Goal: Task Accomplishment & Management: Use online tool/utility

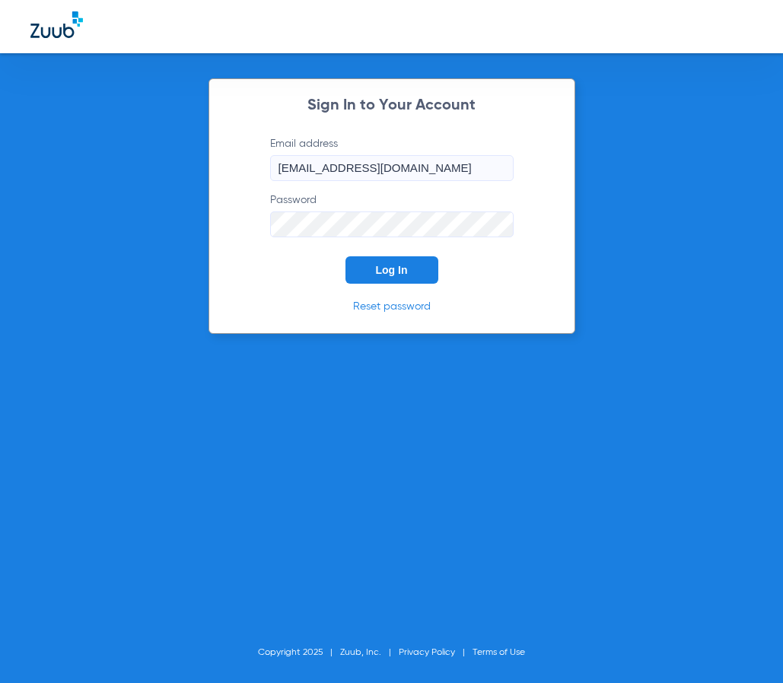
click at [367, 263] on button "Log In" at bounding box center [391, 269] width 93 height 27
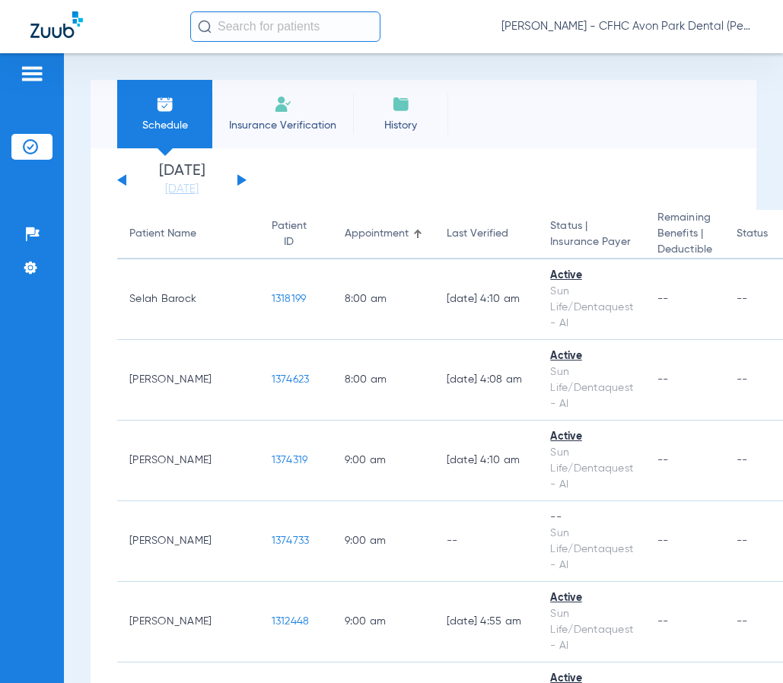
click at [243, 23] on input "text" at bounding box center [285, 26] width 190 height 30
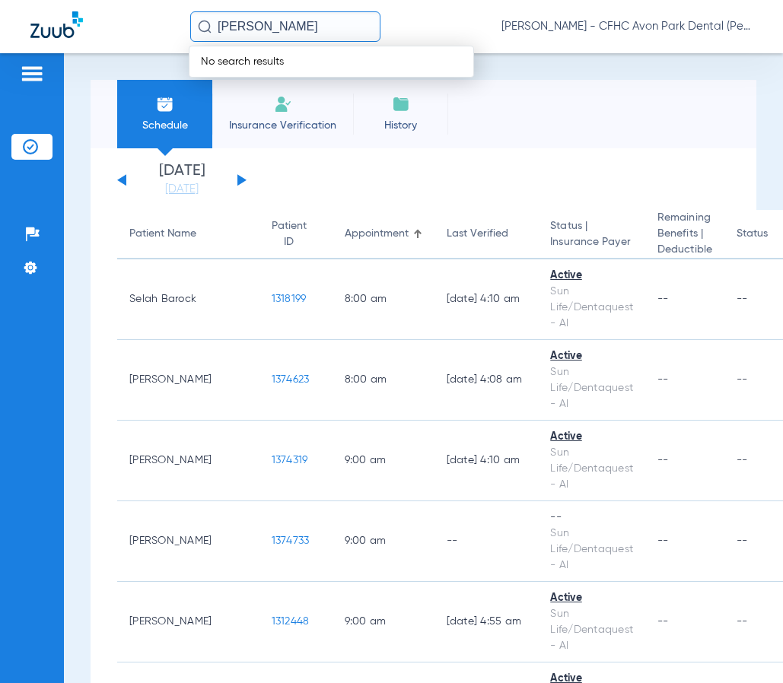
click at [250, 26] on input "[PERSON_NAME]" at bounding box center [285, 26] width 190 height 30
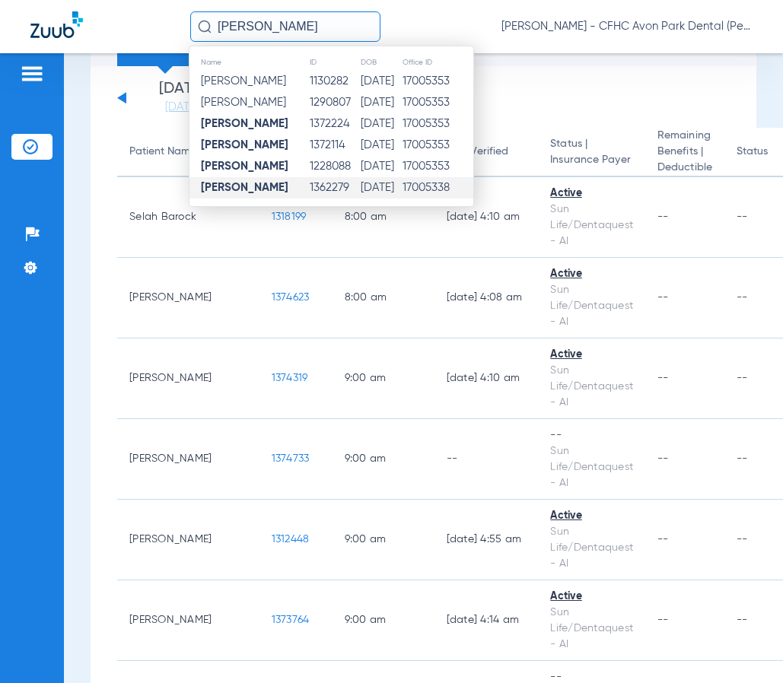
scroll to position [76, 0]
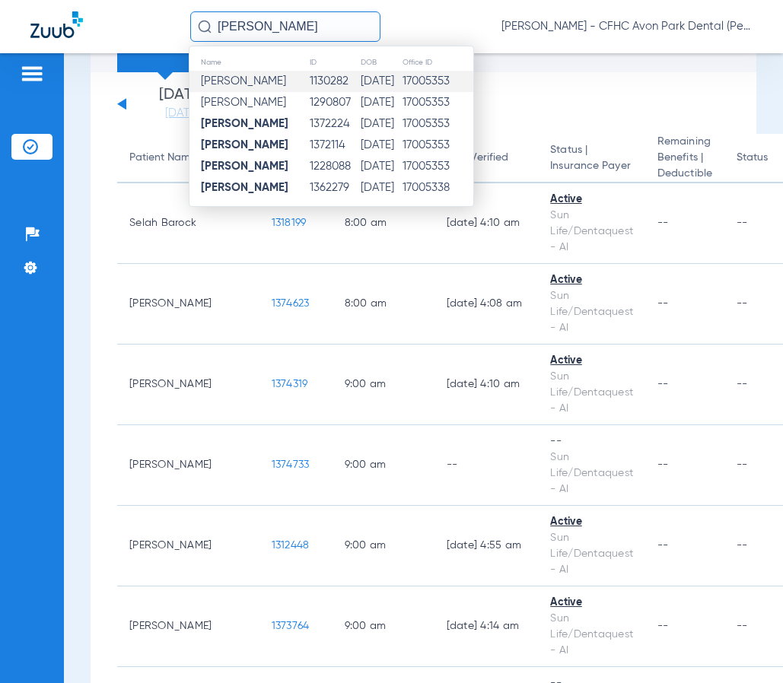
click at [318, 78] on td "1130282" at bounding box center [334, 81] width 51 height 21
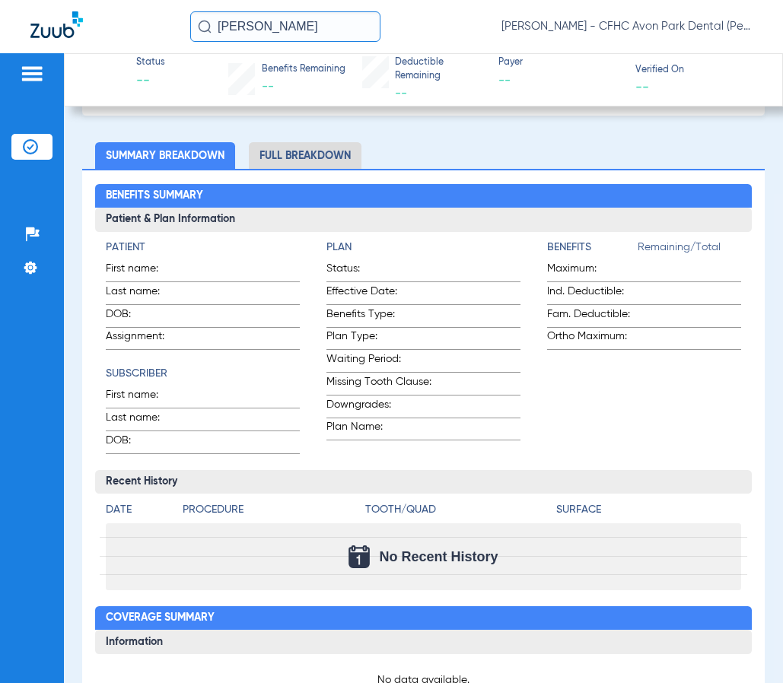
scroll to position [329, 0]
click at [277, 31] on input "[PERSON_NAME]" at bounding box center [285, 26] width 190 height 30
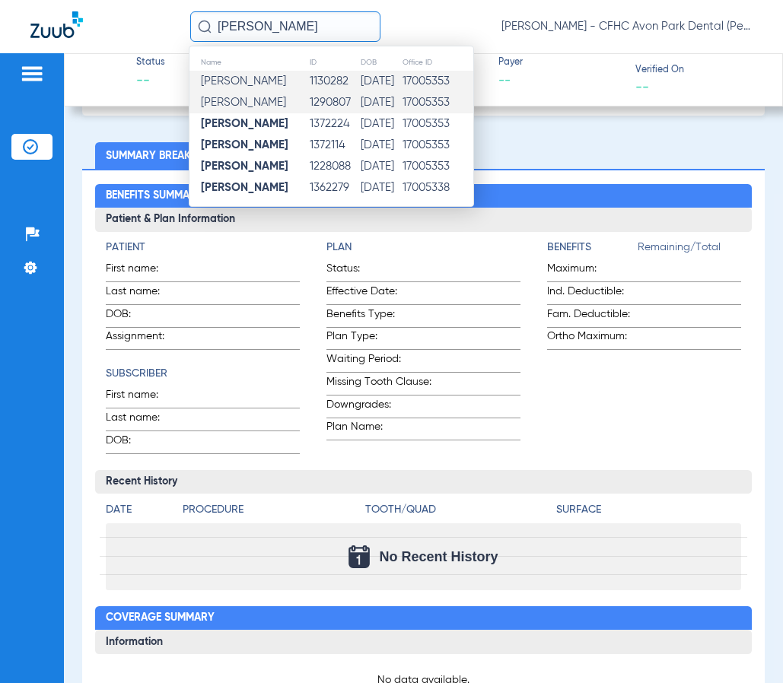
click at [264, 97] on span "[PERSON_NAME]" at bounding box center [243, 102] width 85 height 11
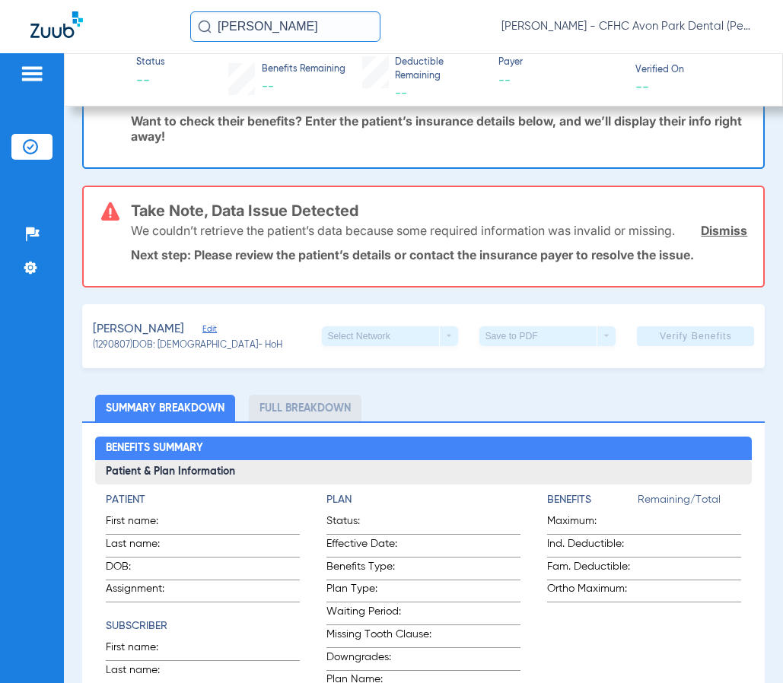
scroll to position [329, 0]
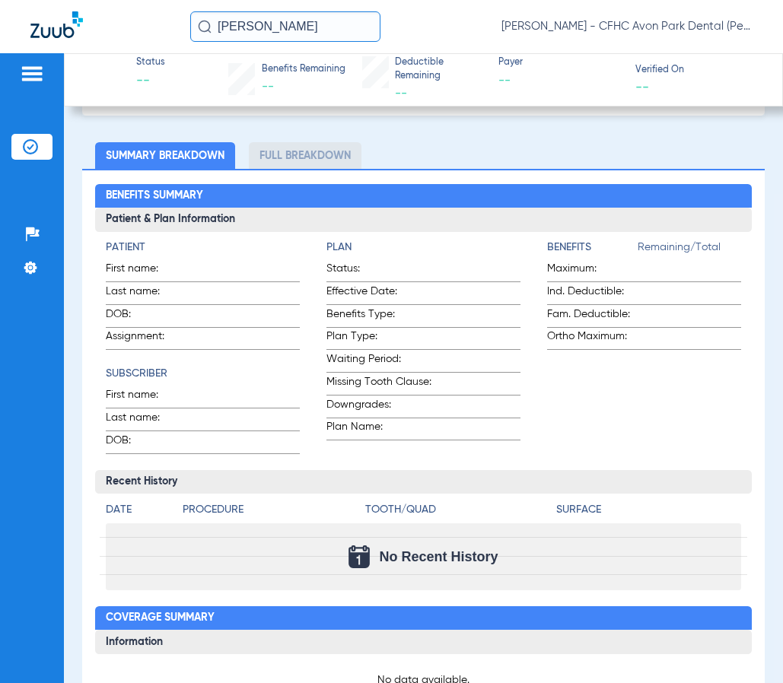
click at [277, 26] on input "[PERSON_NAME]" at bounding box center [285, 26] width 190 height 30
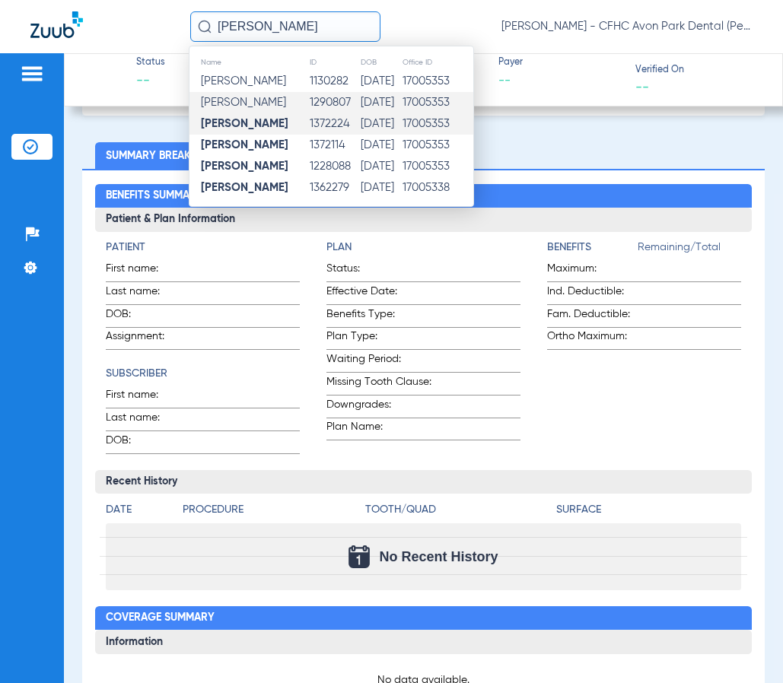
click at [269, 131] on td "[PERSON_NAME]" at bounding box center [248, 123] width 119 height 21
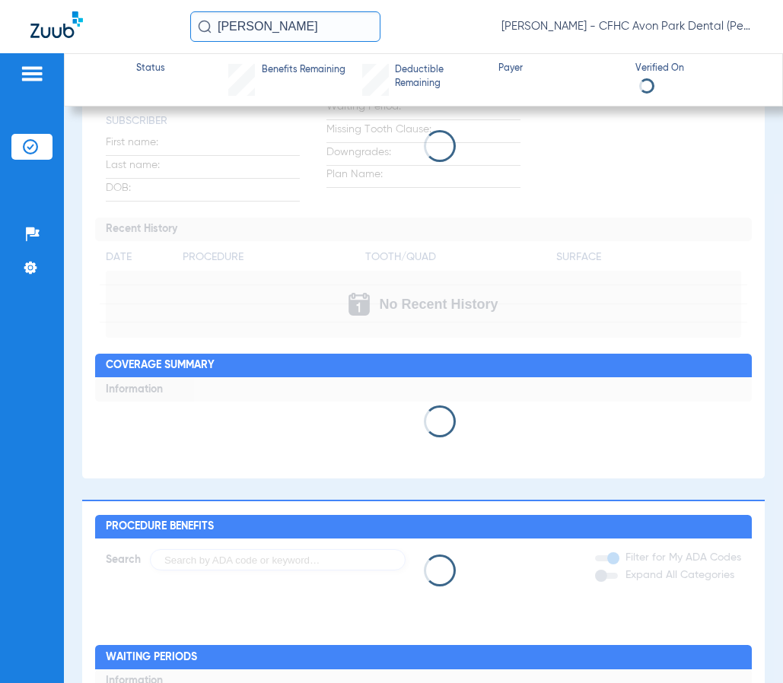
scroll to position [76, 0]
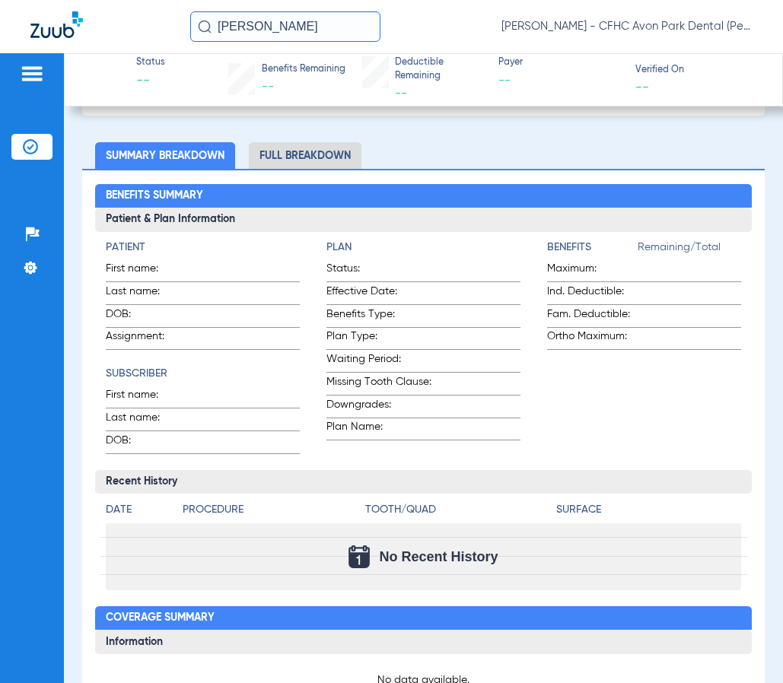
click at [240, 29] on input "[PERSON_NAME]" at bounding box center [285, 26] width 190 height 30
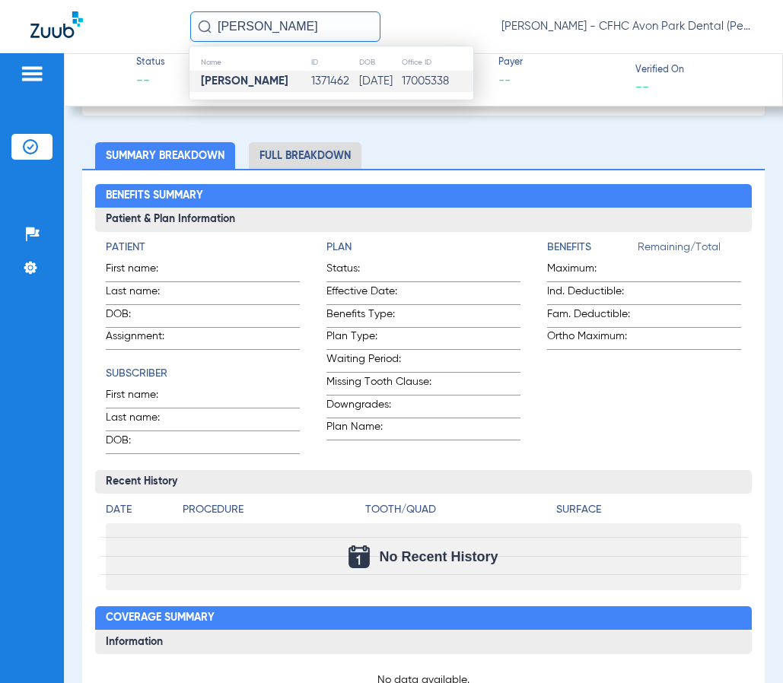
click at [240, 77] on strong "[PERSON_NAME]" at bounding box center [245, 80] width 88 height 11
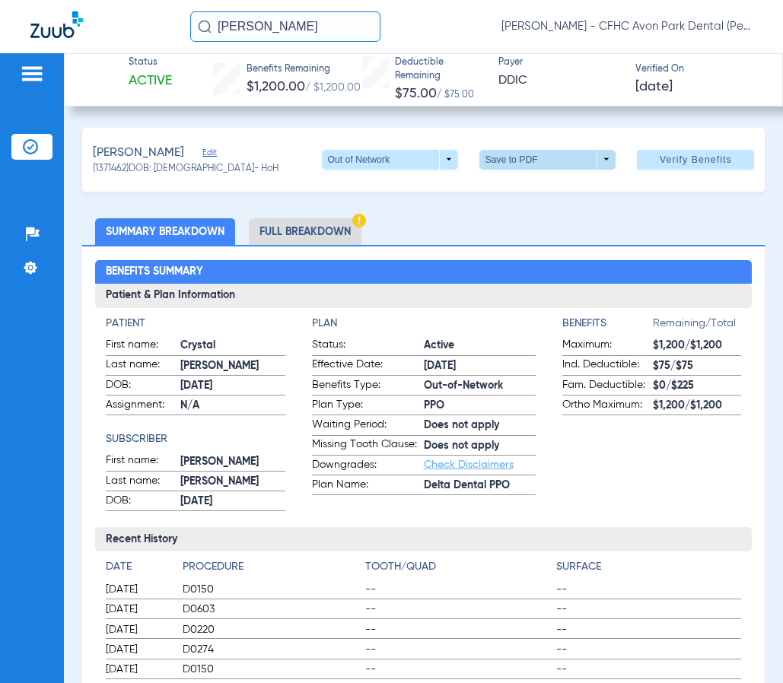
click at [542, 158] on span at bounding box center [548, 160] width 37 height 37
click at [488, 183] on mat-icon "insert_drive_file" at bounding box center [491, 189] width 18 height 18
click at [303, 27] on input "[PERSON_NAME]" at bounding box center [285, 26] width 190 height 30
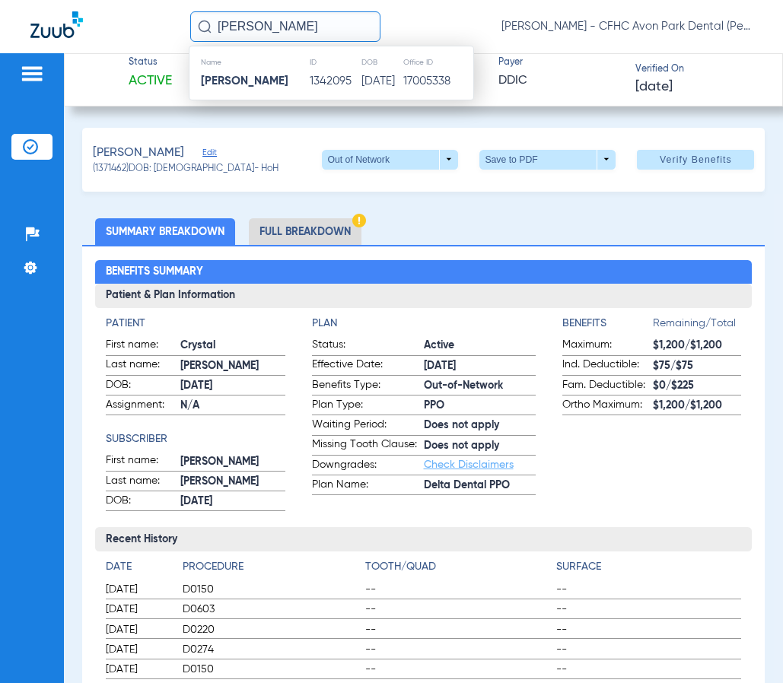
type input "[PERSON_NAME]"
click at [266, 81] on strong "[PERSON_NAME]" at bounding box center [245, 80] width 88 height 11
